Goal: Information Seeking & Learning: Learn about a topic

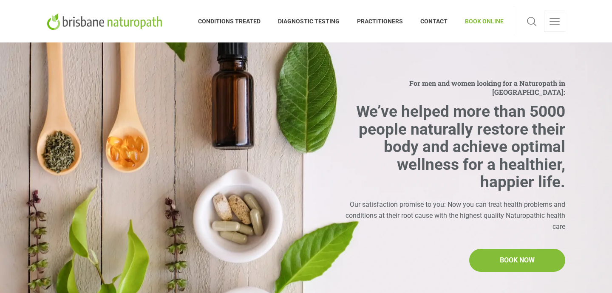
scroll to position [1, 0]
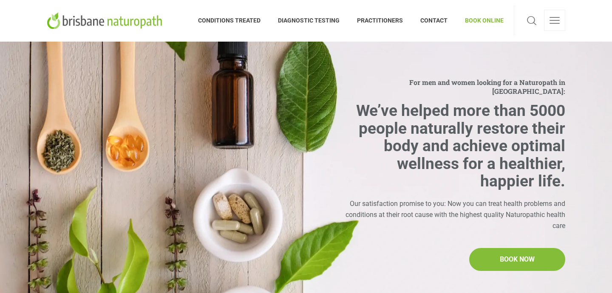
click at [367, 102] on h2 "We’ve helped more than 5000 people naturally restore their body and achieve opt…" at bounding box center [453, 146] width 224 height 88
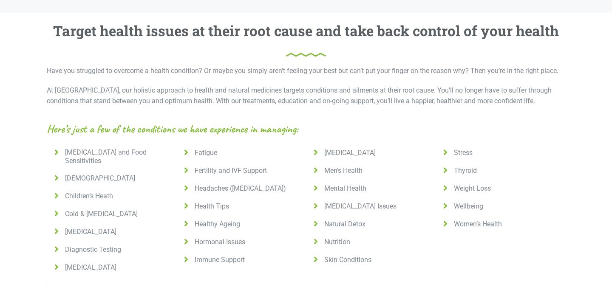
scroll to position [556, 0]
click at [483, 220] on span "Women’s Health" at bounding box center [475, 224] width 51 height 8
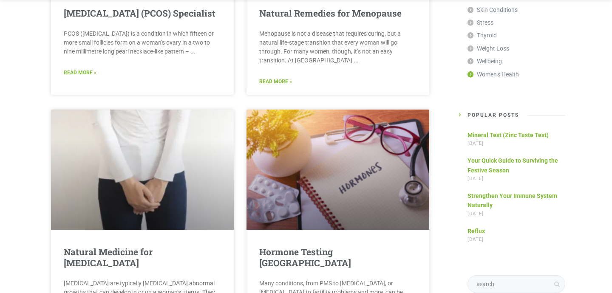
scroll to position [1097, 0]
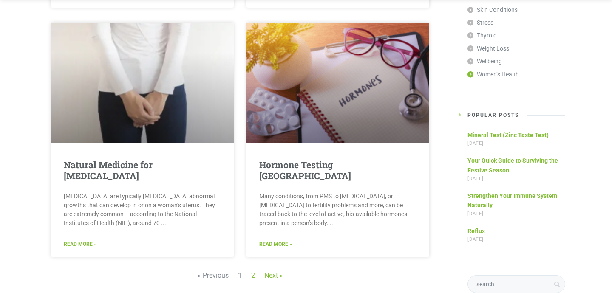
click at [269, 271] on link "Next »" at bounding box center [273, 275] width 19 height 8
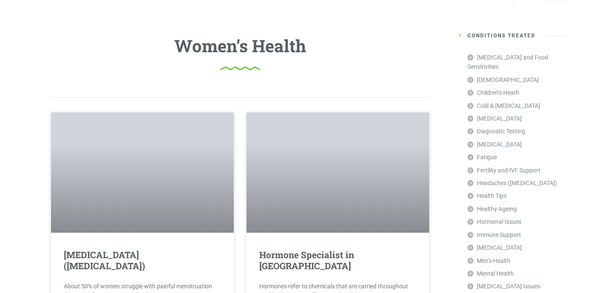
scroll to position [109, 0]
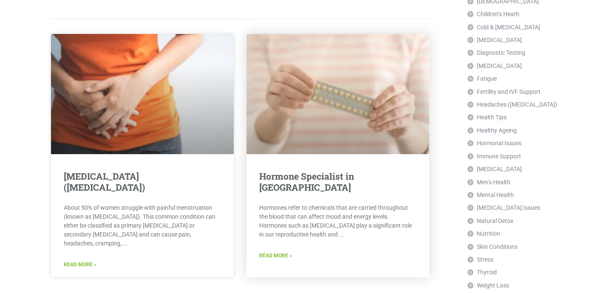
click at [277, 252] on link "Read More »" at bounding box center [275, 256] width 33 height 8
